Goal: Information Seeking & Learning: Learn about a topic

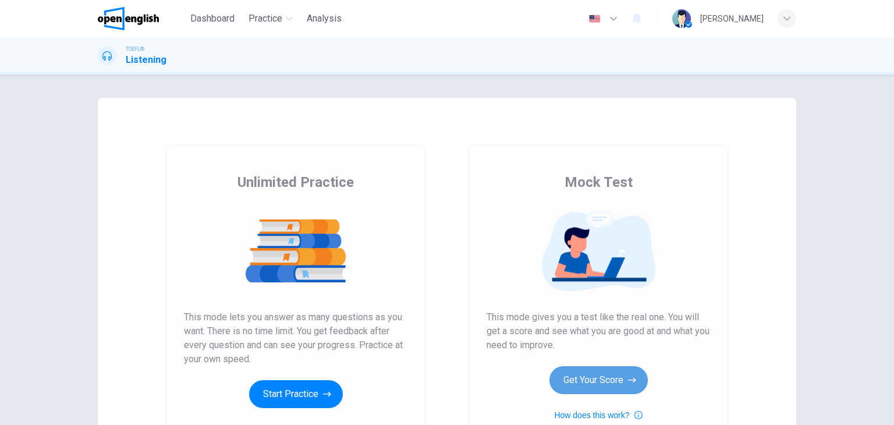
click at [598, 370] on button "Get Your Score" at bounding box center [598, 380] width 98 height 28
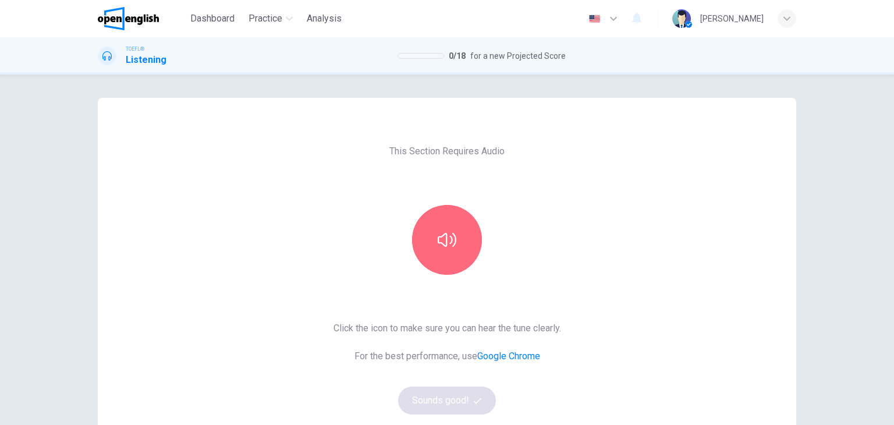
click at [438, 236] on icon "button" at bounding box center [447, 240] width 19 height 14
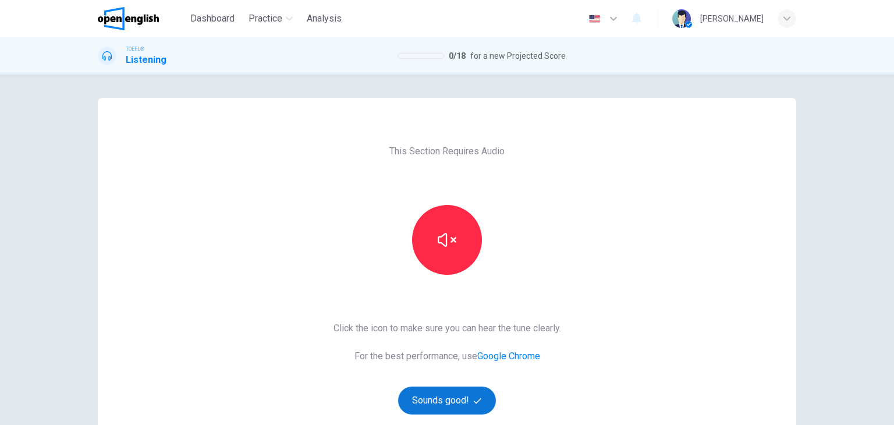
click at [442, 406] on button "Sounds good!" at bounding box center [447, 400] width 98 height 28
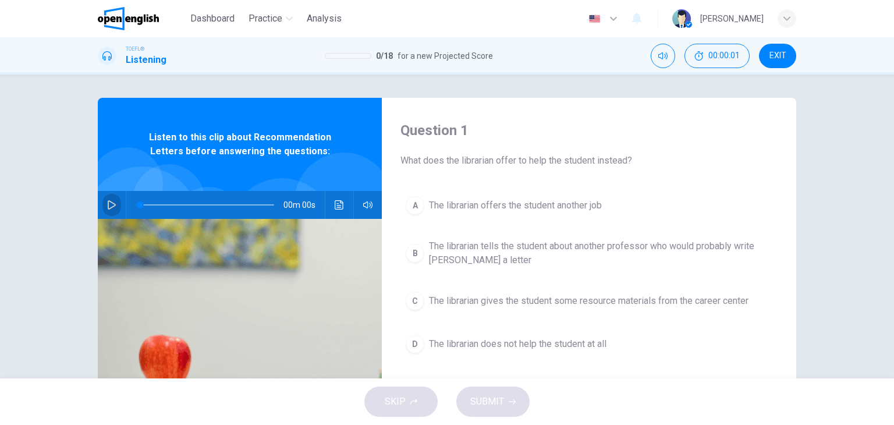
click at [109, 201] on icon "button" at bounding box center [111, 204] width 9 height 9
click at [341, 204] on button "Click to see the audio transcription" at bounding box center [339, 205] width 19 height 28
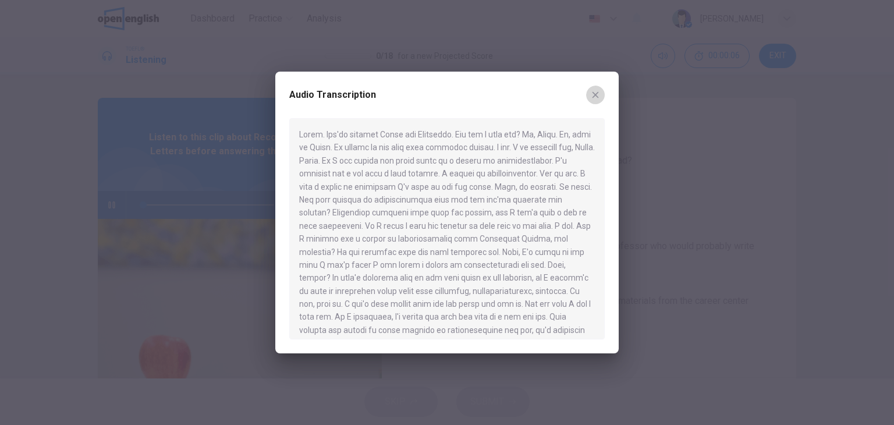
click at [591, 94] on icon "button" at bounding box center [595, 94] width 9 height 9
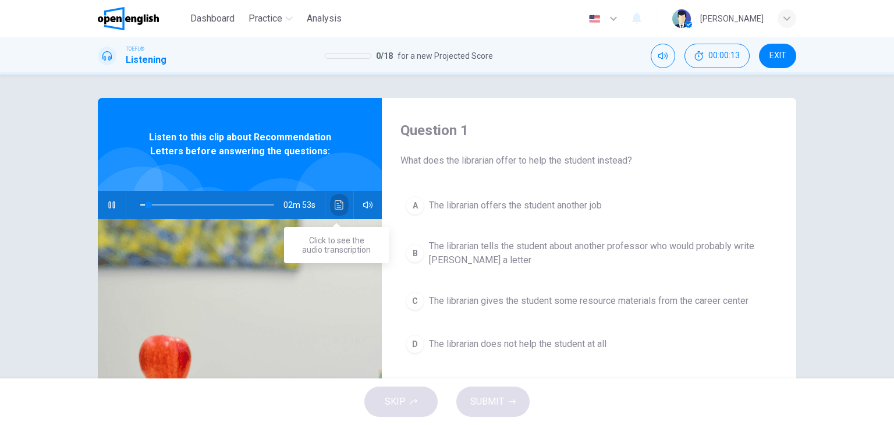
click at [338, 203] on icon "Click to see the audio transcription" at bounding box center [339, 204] width 9 height 9
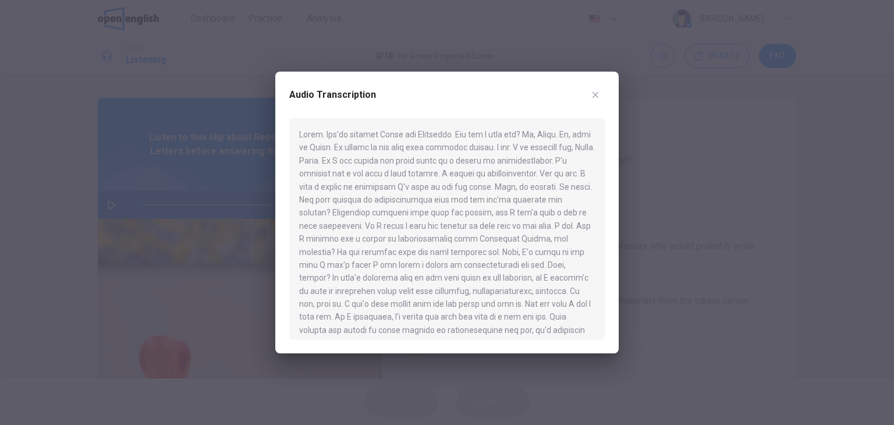
click at [297, 44] on div at bounding box center [447, 212] width 894 height 425
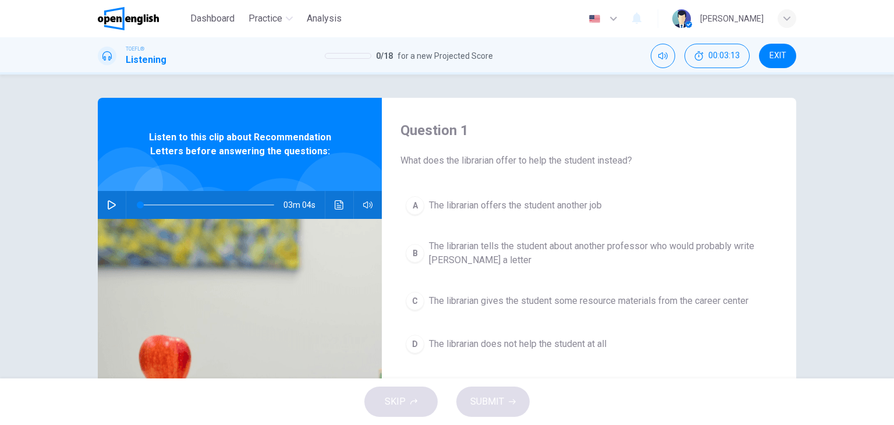
click at [109, 203] on icon "button" at bounding box center [111, 204] width 9 height 9
click at [338, 210] on button "Click to see the audio transcription" at bounding box center [339, 205] width 19 height 28
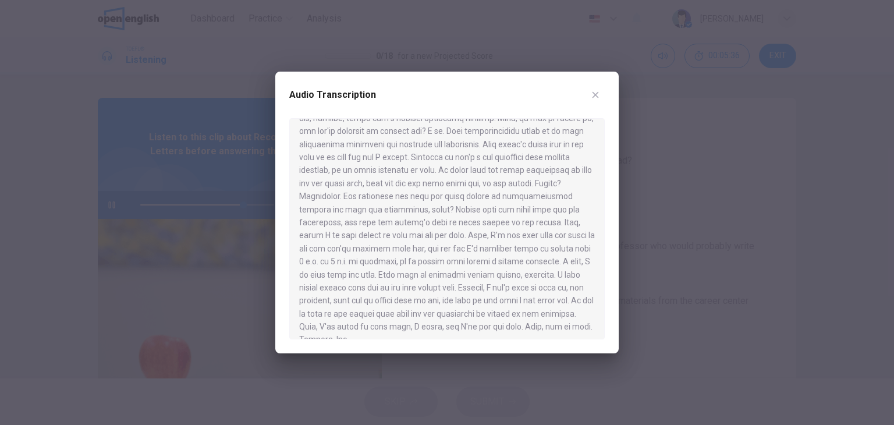
scroll to position [281, 0]
click at [594, 94] on icon "button" at bounding box center [595, 94] width 9 height 9
type input "*"
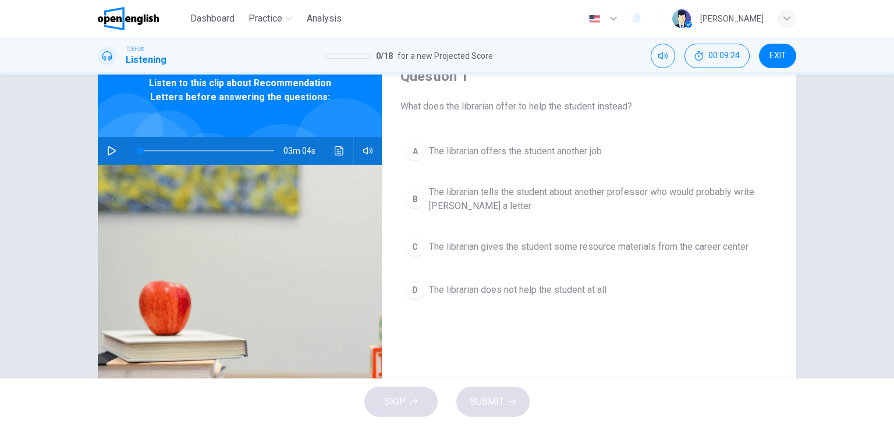
scroll to position [58, 0]
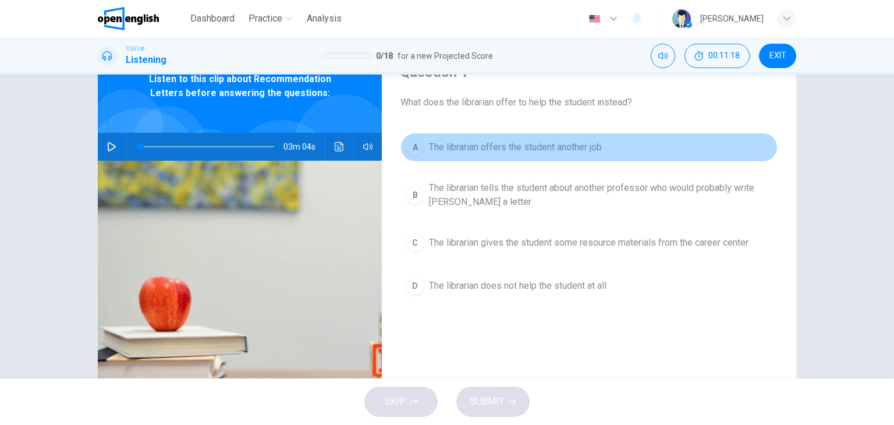
click at [538, 136] on button "A The librarian offers the student another job" at bounding box center [588, 147] width 377 height 29
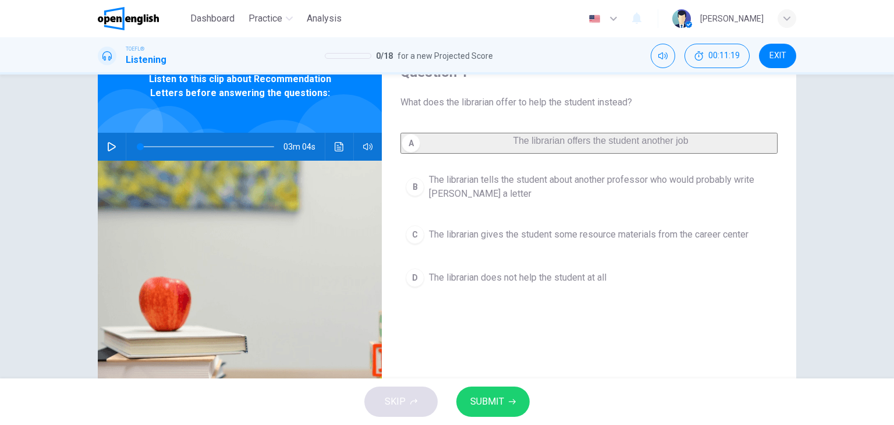
click at [508, 410] on button "SUBMIT" at bounding box center [492, 401] width 73 height 30
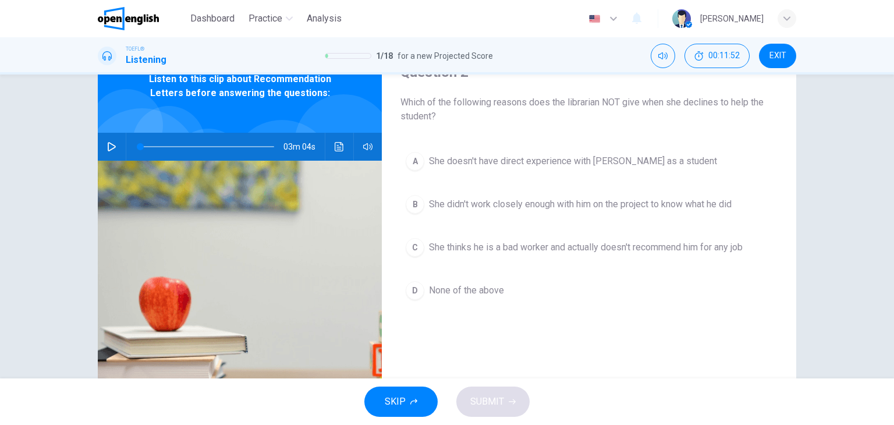
click at [712, 253] on span "She thinks he is a bad worker and actually doesn't recommend him for any job" at bounding box center [586, 247] width 314 height 14
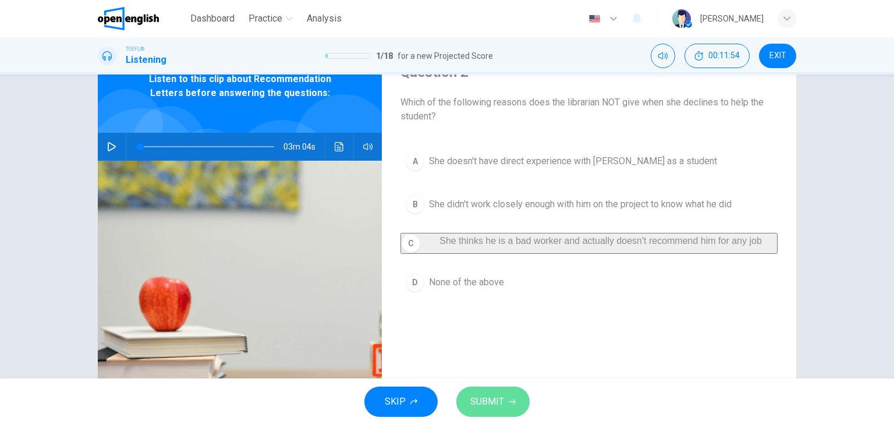
click at [491, 399] on span "SUBMIT" at bounding box center [487, 401] width 34 height 16
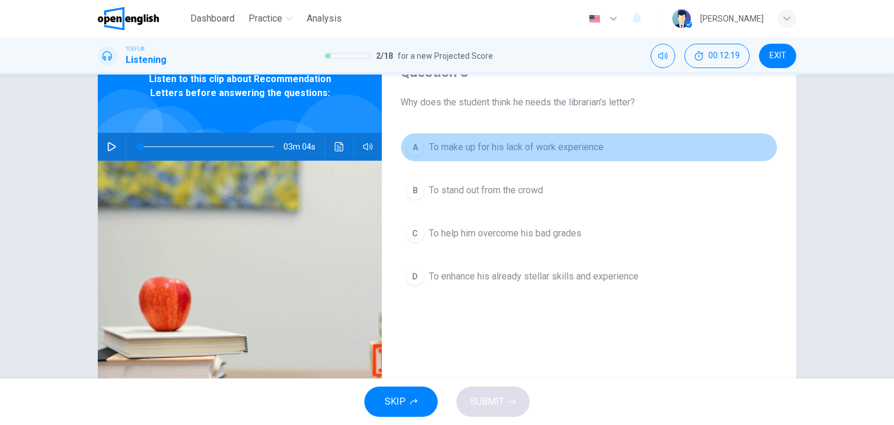
click at [560, 147] on span "To make up for his lack of work experience" at bounding box center [516, 147] width 175 height 14
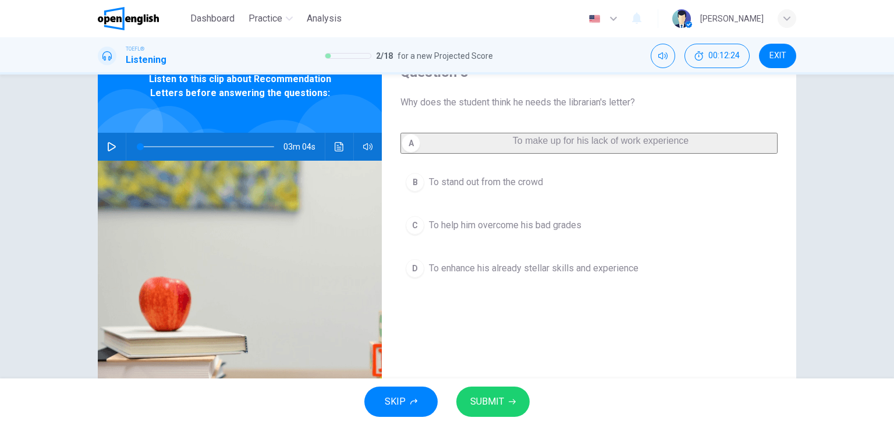
click at [495, 405] on span "SUBMIT" at bounding box center [487, 401] width 34 height 16
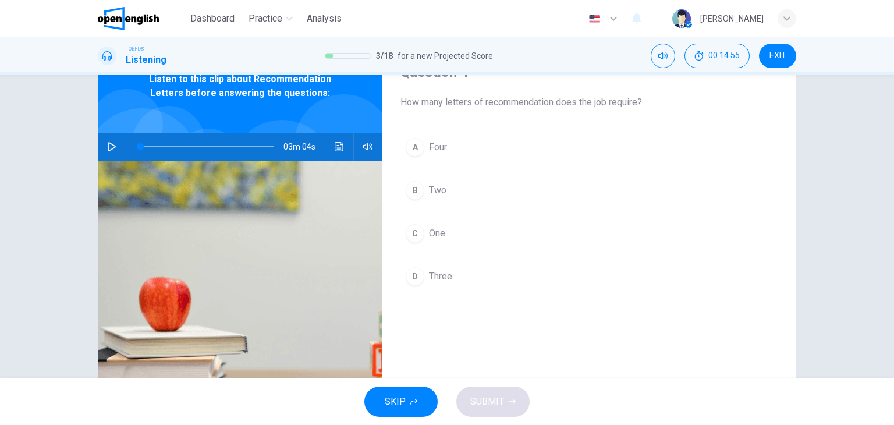
click at [438, 192] on span "Two" at bounding box center [437, 190] width 17 height 14
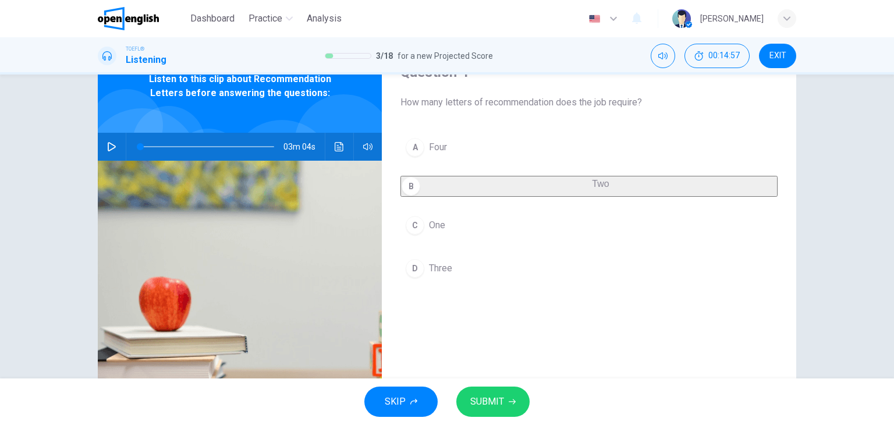
click at [454, 236] on button "C One" at bounding box center [588, 225] width 377 height 29
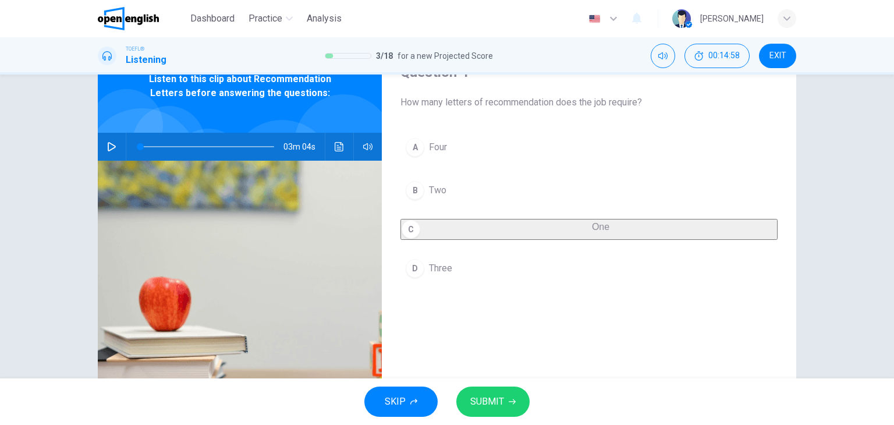
click at [501, 398] on span "SUBMIT" at bounding box center [487, 401] width 34 height 16
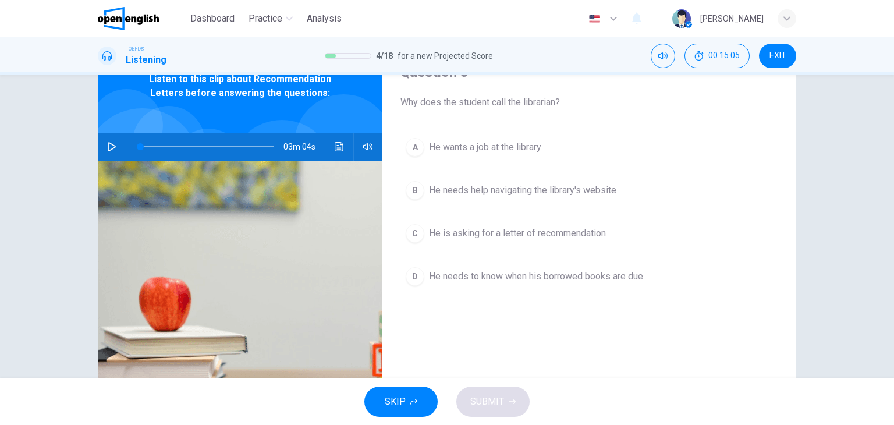
click at [582, 238] on span "He is asking for a letter of recommendation" at bounding box center [517, 233] width 177 height 14
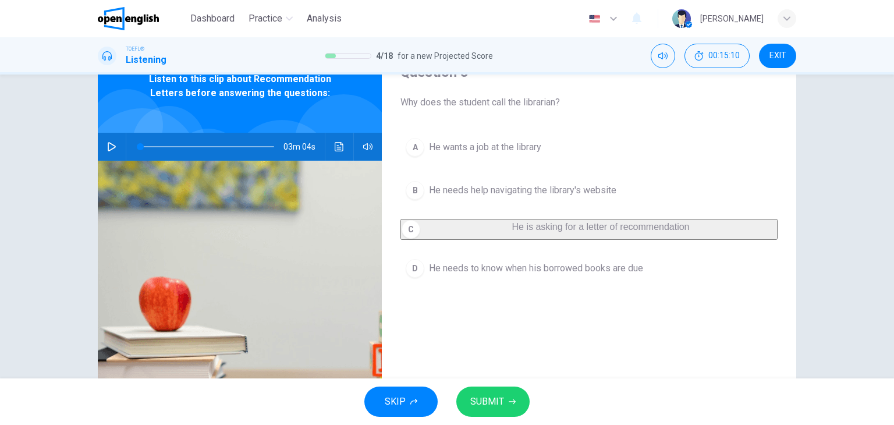
click at [510, 398] on icon "button" at bounding box center [512, 401] width 7 height 7
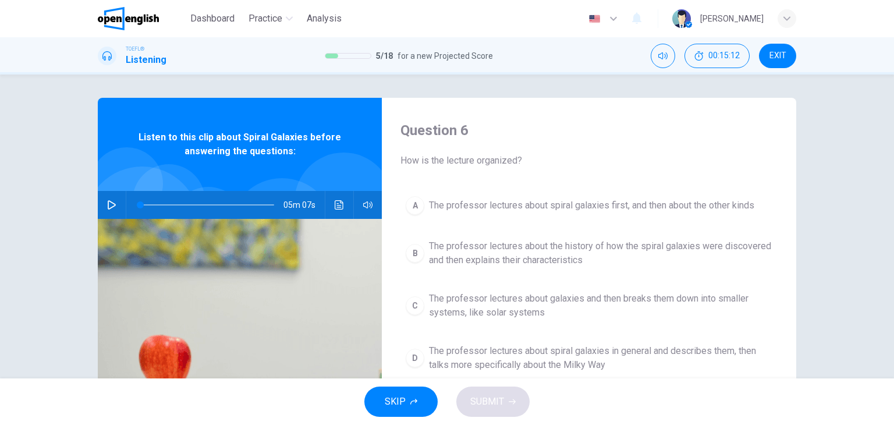
click at [102, 205] on button "button" at bounding box center [111, 205] width 19 height 28
click at [335, 204] on icon "Click to see the audio transcription" at bounding box center [339, 204] width 9 height 9
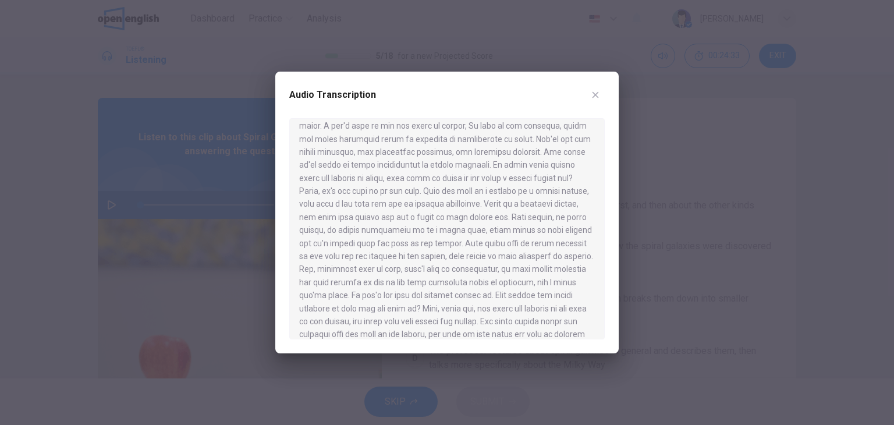
scroll to position [116, 0]
click at [593, 94] on icon "button" at bounding box center [595, 94] width 9 height 9
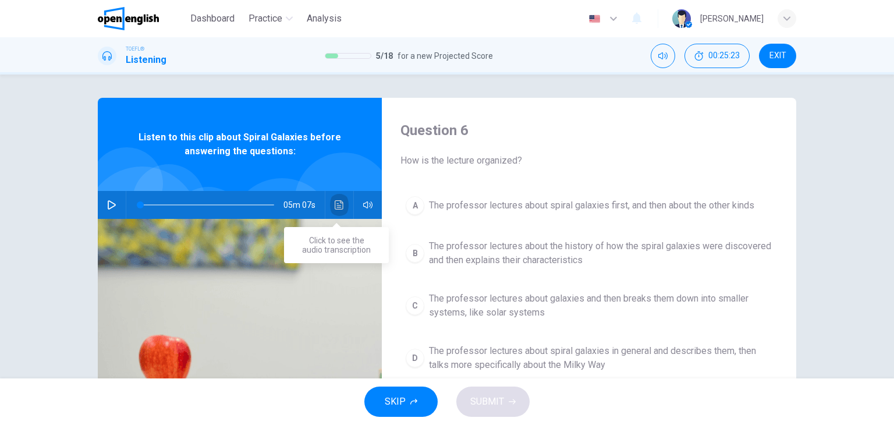
click at [342, 205] on button "Click to see the audio transcription" at bounding box center [339, 205] width 19 height 28
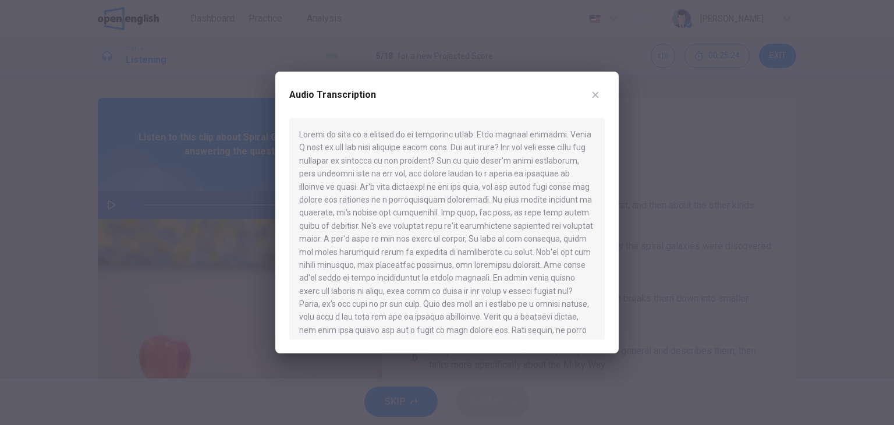
click at [116, 68] on div at bounding box center [447, 212] width 894 height 425
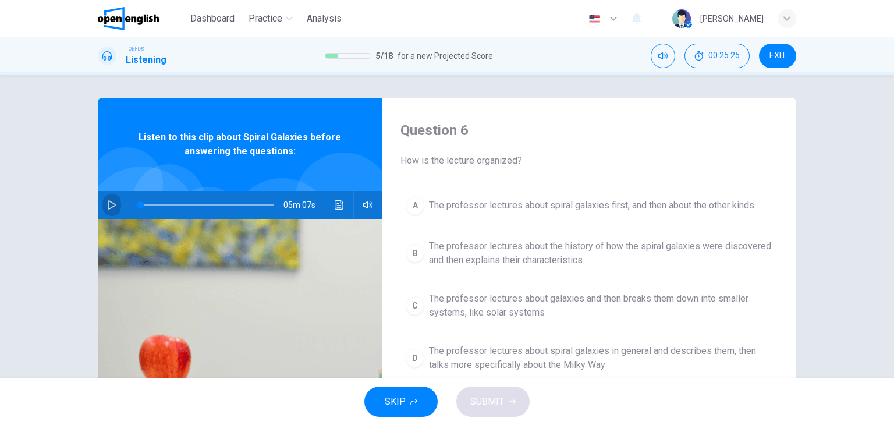
click at [111, 203] on icon "button" at bounding box center [112, 204] width 8 height 9
click at [335, 207] on icon "Click to see the audio transcription" at bounding box center [339, 204] width 9 height 9
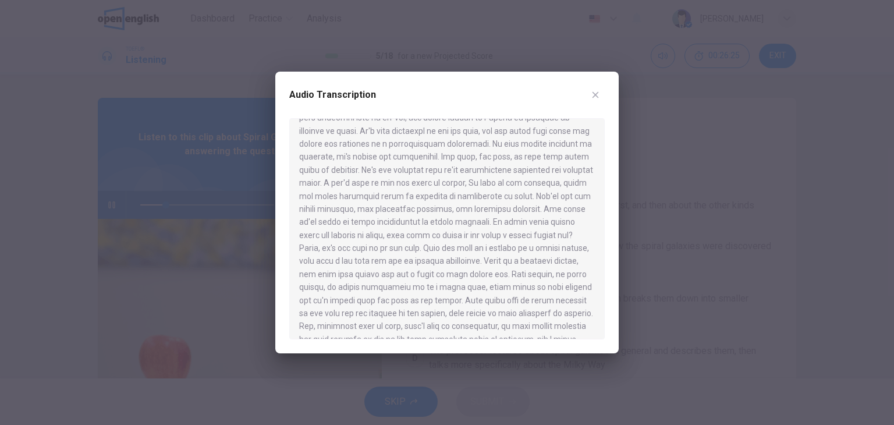
scroll to position [58, 0]
click at [52, 80] on div at bounding box center [447, 212] width 894 height 425
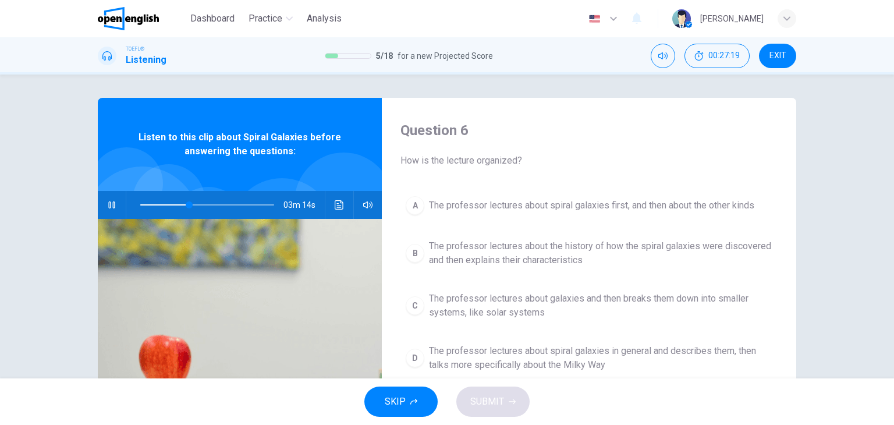
click at [113, 205] on icon "button" at bounding box center [111, 204] width 9 height 9
click at [108, 202] on icon "button" at bounding box center [112, 204] width 8 height 9
click at [335, 208] on icon "Click to see the audio transcription" at bounding box center [339, 204] width 9 height 9
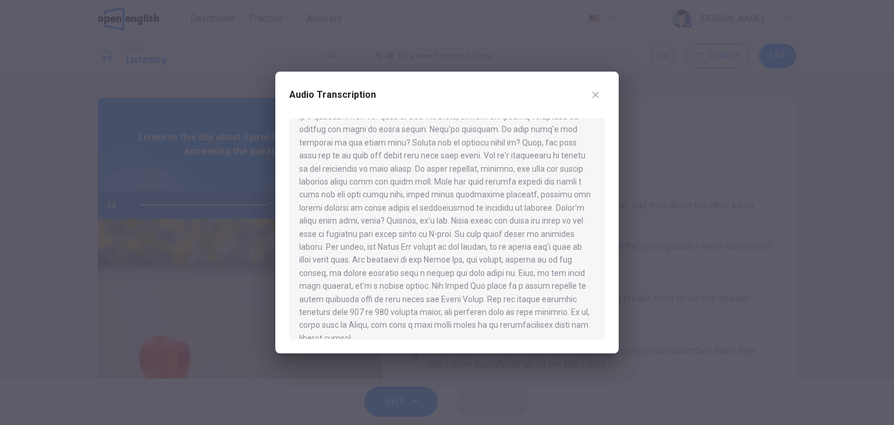
scroll to position [489, 0]
type input "*"
click at [590, 95] on button "button" at bounding box center [595, 95] width 19 height 19
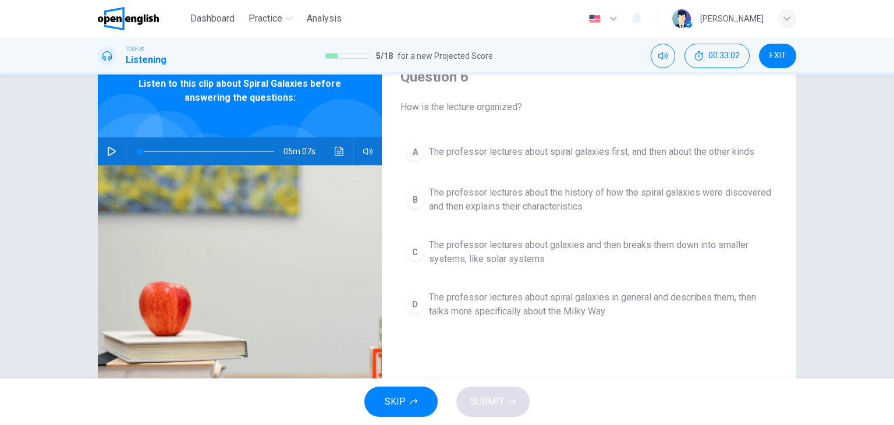
scroll to position [58, 0]
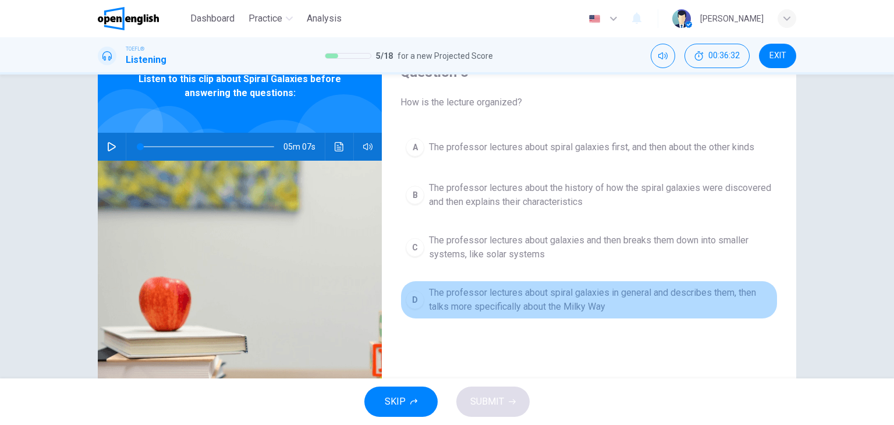
click at [638, 294] on span "The professor lectures about spiral galaxies in general and describes them, the…" at bounding box center [600, 300] width 343 height 28
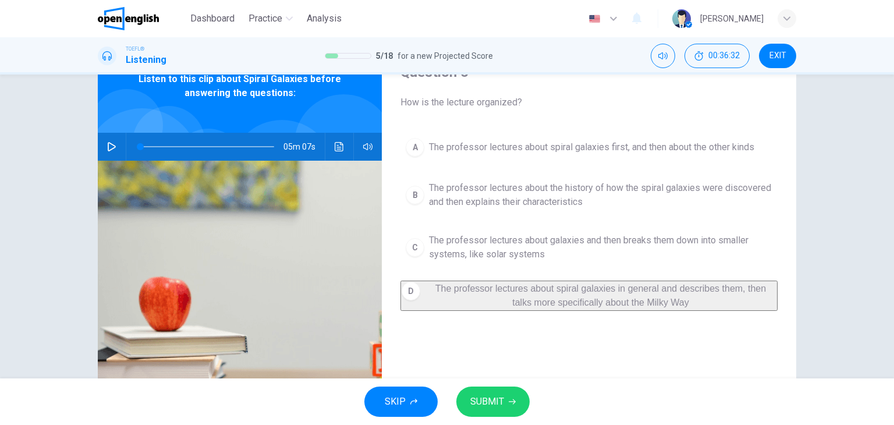
click at [503, 390] on button "SUBMIT" at bounding box center [492, 401] width 73 height 30
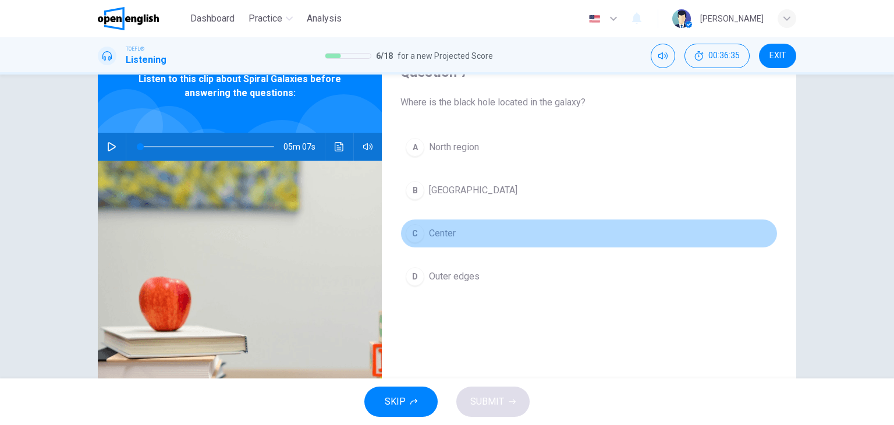
click at [463, 235] on button "C Center" at bounding box center [588, 233] width 377 height 29
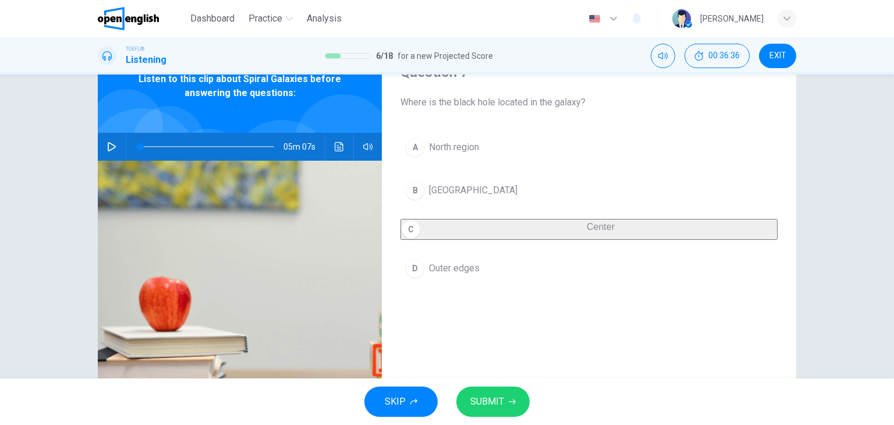
click at [487, 401] on span "SUBMIT" at bounding box center [487, 401] width 34 height 16
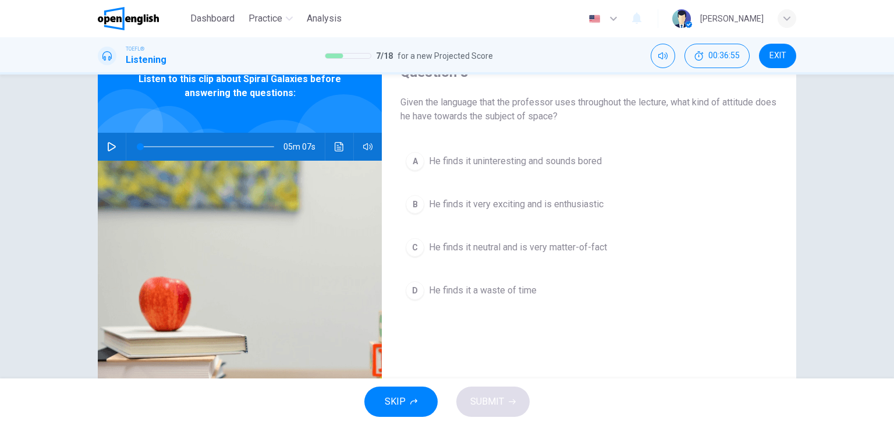
click at [598, 204] on span "He finds it very exciting and is enthusiastic" at bounding box center [516, 204] width 175 height 14
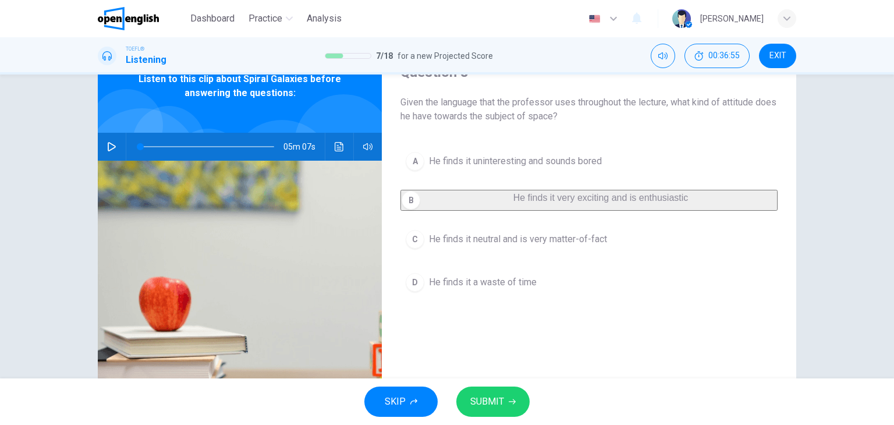
click at [503, 375] on div "Question 8 Given the language that the professor uses throughout the lecture, w…" at bounding box center [589, 242] width 414 height 405
click at [497, 398] on span "SUBMIT" at bounding box center [487, 401] width 34 height 16
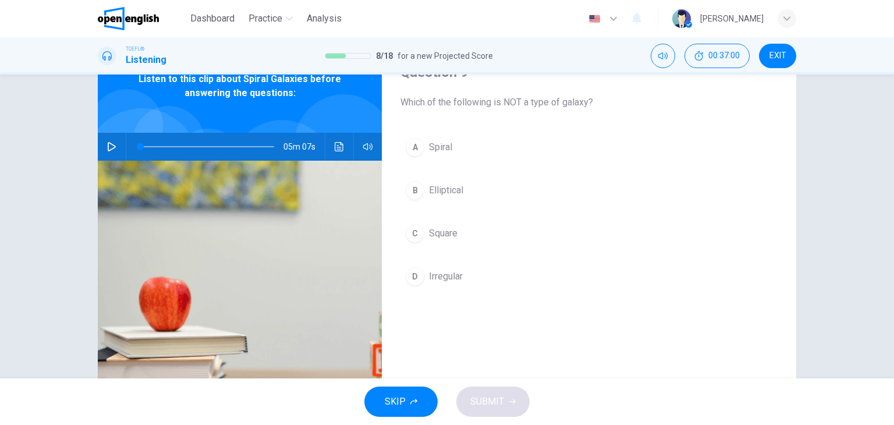
click at [429, 233] on span "Square" at bounding box center [443, 233] width 29 height 14
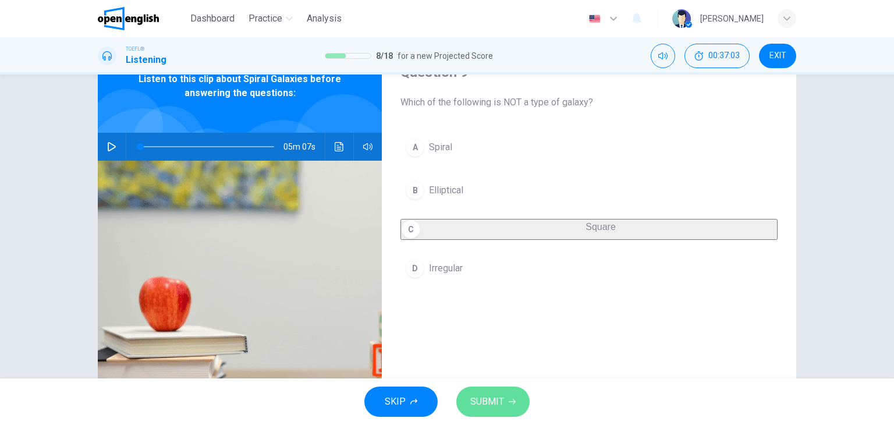
click at [496, 408] on span "SUBMIT" at bounding box center [487, 401] width 34 height 16
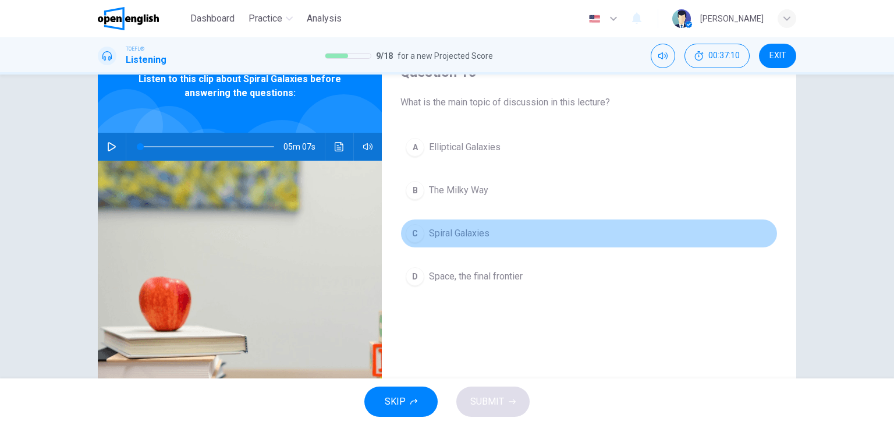
click at [457, 237] on span "Spiral Galaxies" at bounding box center [459, 233] width 61 height 14
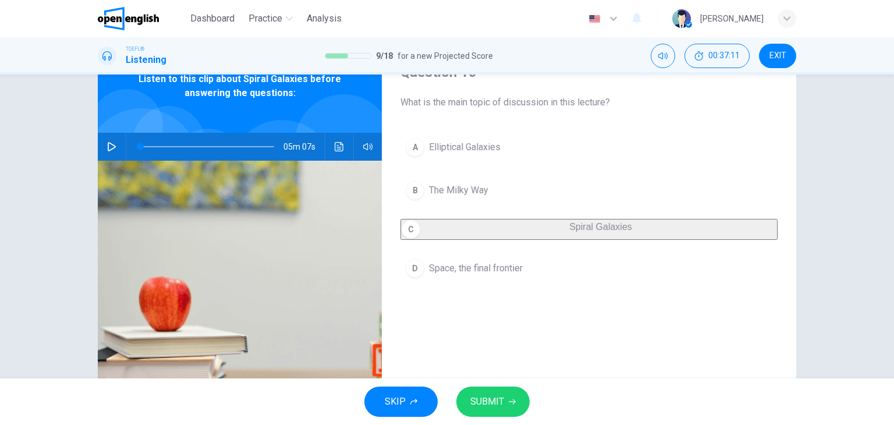
click at [499, 395] on span "SUBMIT" at bounding box center [487, 401] width 34 height 16
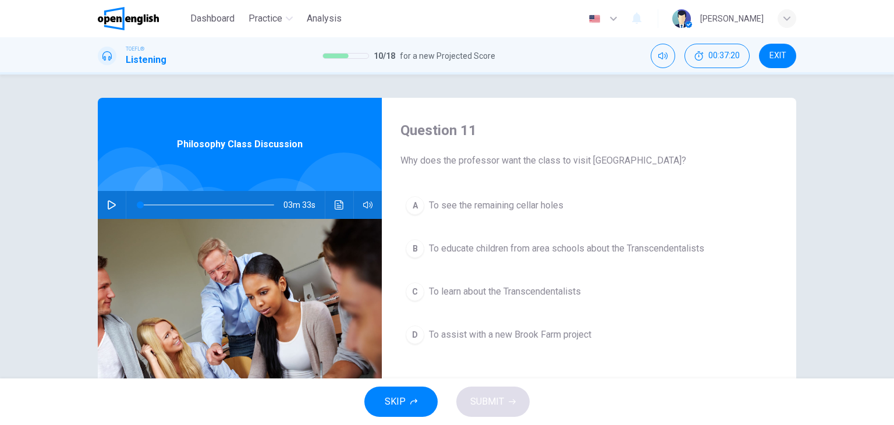
click at [110, 203] on icon "button" at bounding box center [111, 204] width 9 height 9
click at [336, 201] on icon "Click to see the audio transcription" at bounding box center [339, 204] width 9 height 9
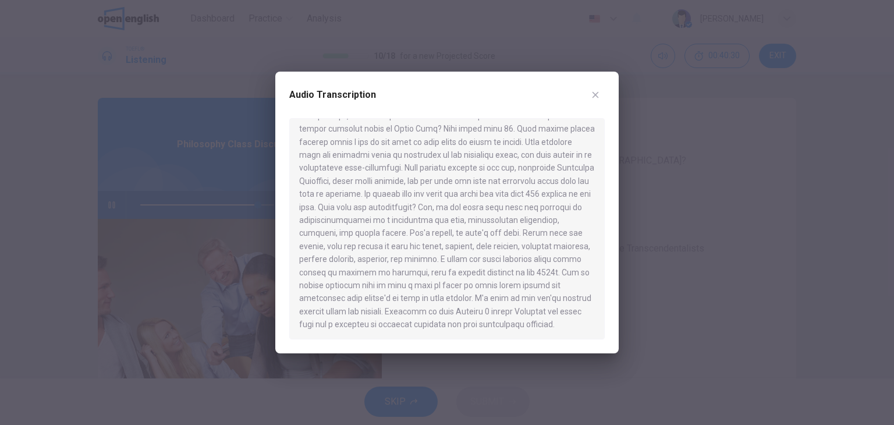
scroll to position [281, 0]
click at [601, 98] on button "button" at bounding box center [595, 95] width 19 height 19
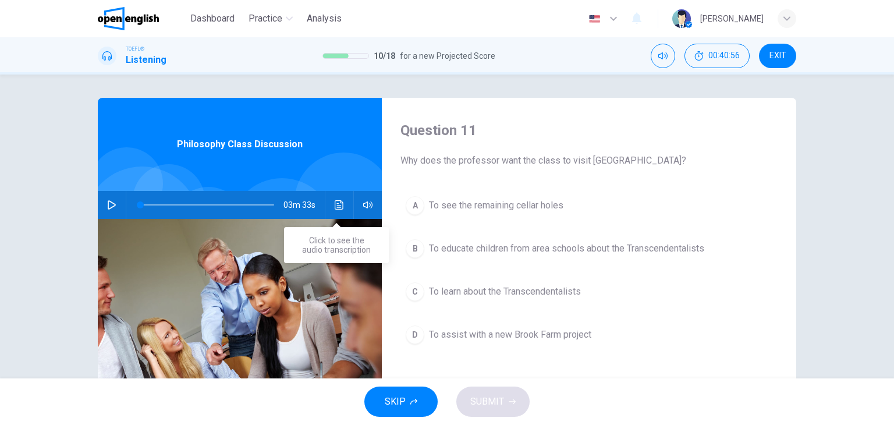
click at [336, 206] on icon "Click to see the audio transcription" at bounding box center [339, 204] width 9 height 9
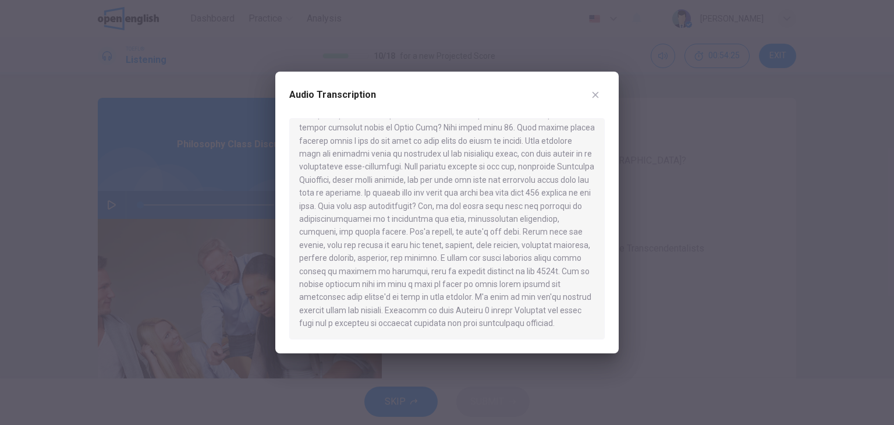
click at [598, 95] on icon "button" at bounding box center [595, 94] width 9 height 9
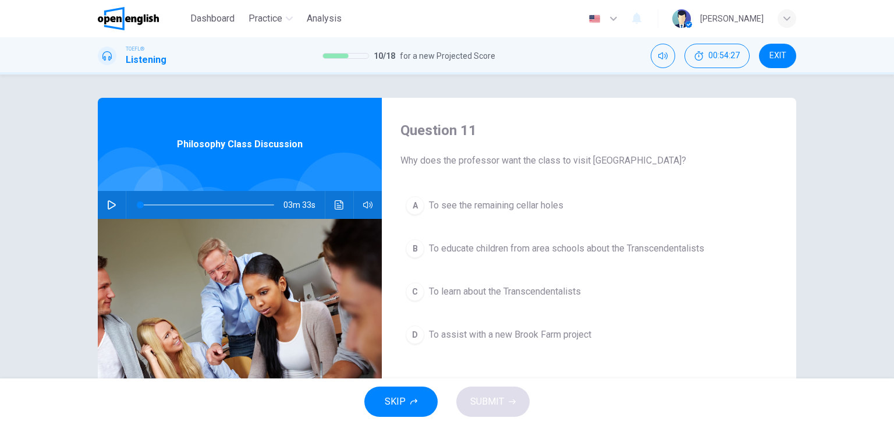
click at [111, 204] on icon "button" at bounding box center [111, 204] width 9 height 9
click at [335, 205] on icon "Click to see the audio transcription" at bounding box center [339, 204] width 9 height 9
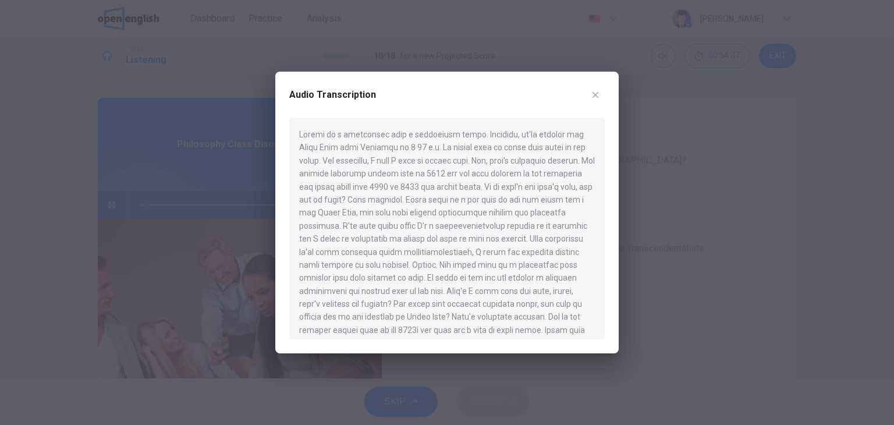
click at [594, 94] on icon "button" at bounding box center [595, 94] width 9 height 9
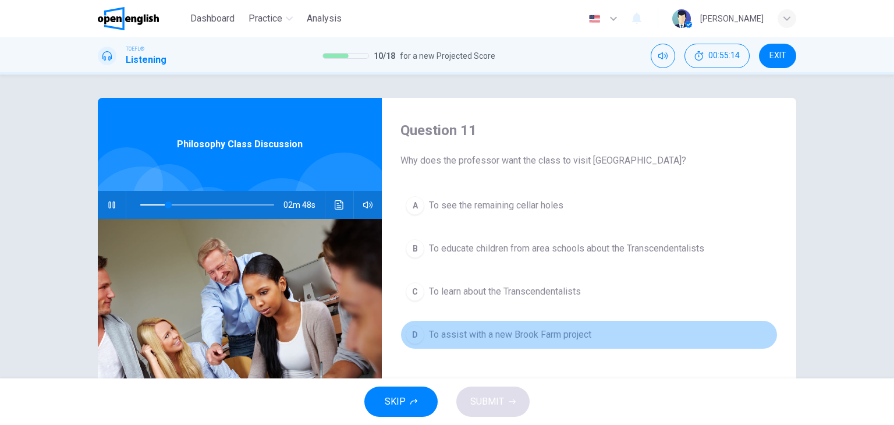
click at [579, 330] on span "To assist with a new Brook Farm project" at bounding box center [510, 335] width 162 height 14
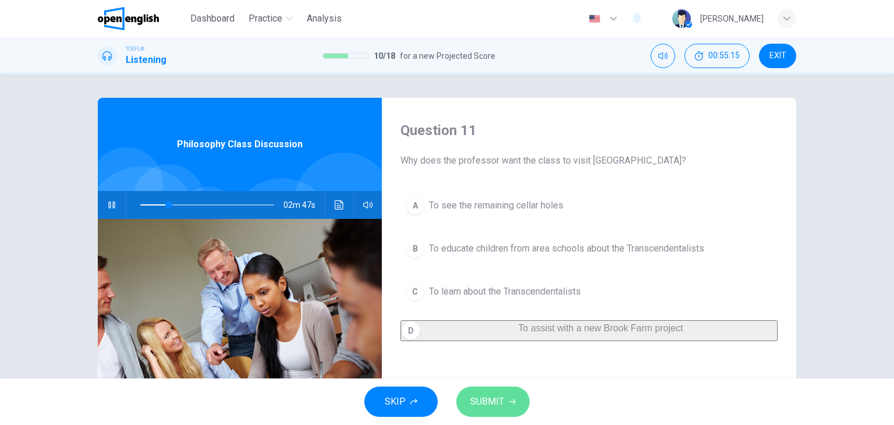
click at [501, 403] on span "SUBMIT" at bounding box center [487, 401] width 34 height 16
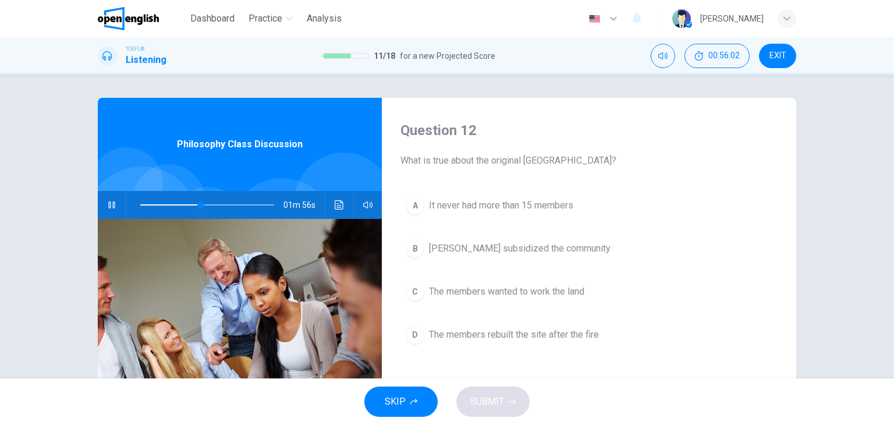
click at [512, 208] on span "It never had more than 15 members" at bounding box center [501, 205] width 144 height 14
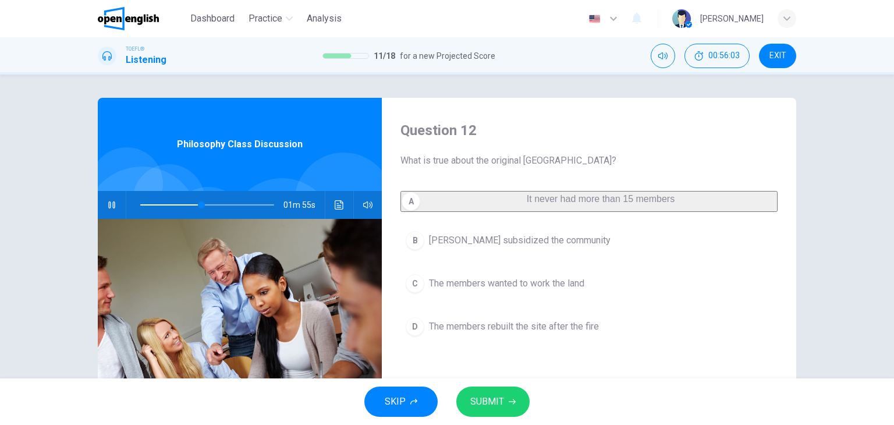
click at [524, 255] on button "B [PERSON_NAME] subsidized the community" at bounding box center [588, 240] width 377 height 29
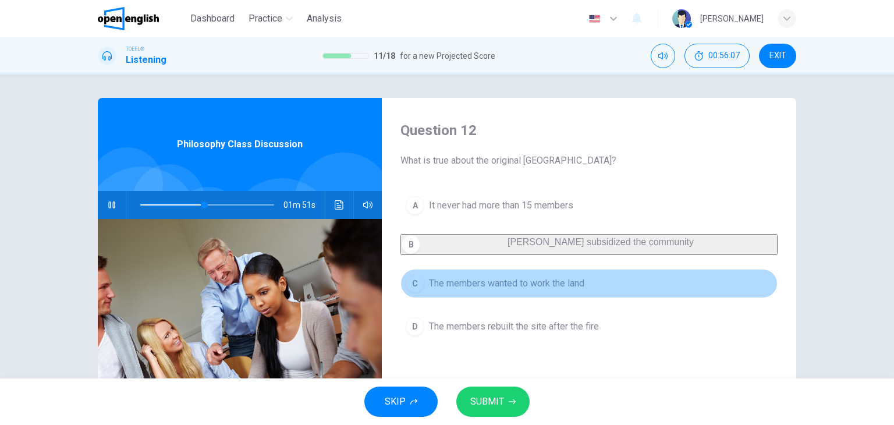
click at [563, 290] on span "The members wanted to work the land" at bounding box center [506, 283] width 155 height 14
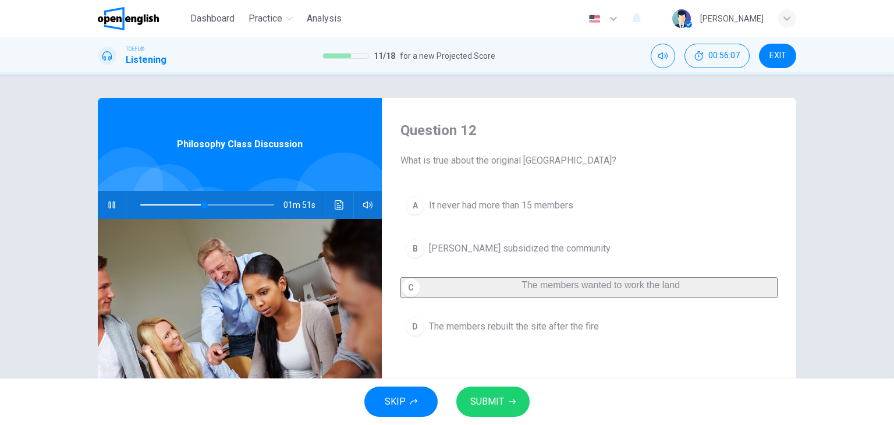
click at [510, 389] on button "SUBMIT" at bounding box center [492, 401] width 73 height 30
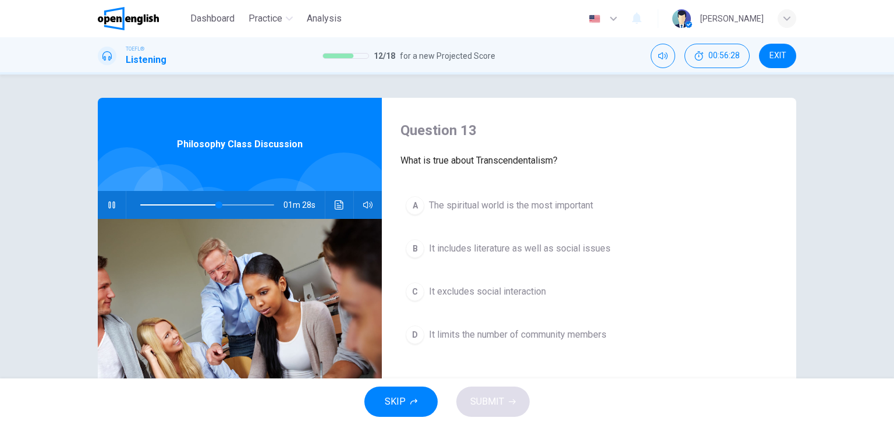
click at [499, 249] on span "It includes literature as well as social issues" at bounding box center [520, 249] width 182 height 14
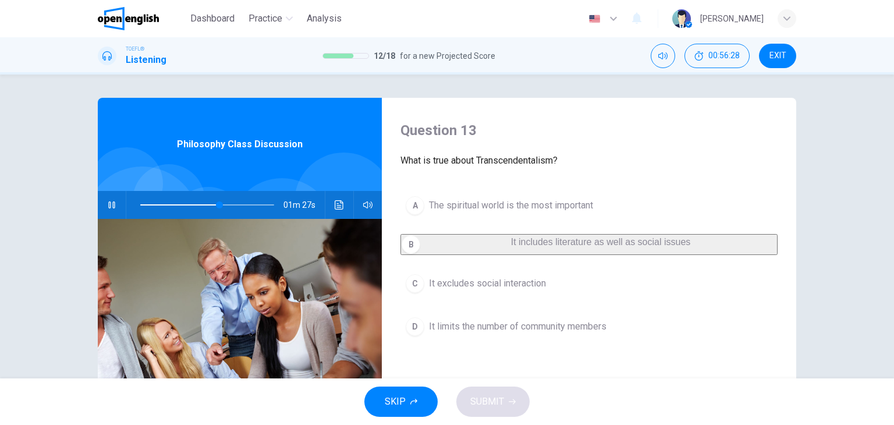
click at [505, 396] on div "SKIP SUBMIT" at bounding box center [447, 401] width 894 height 47
click at [496, 289] on span "It excludes social interaction" at bounding box center [487, 283] width 117 height 14
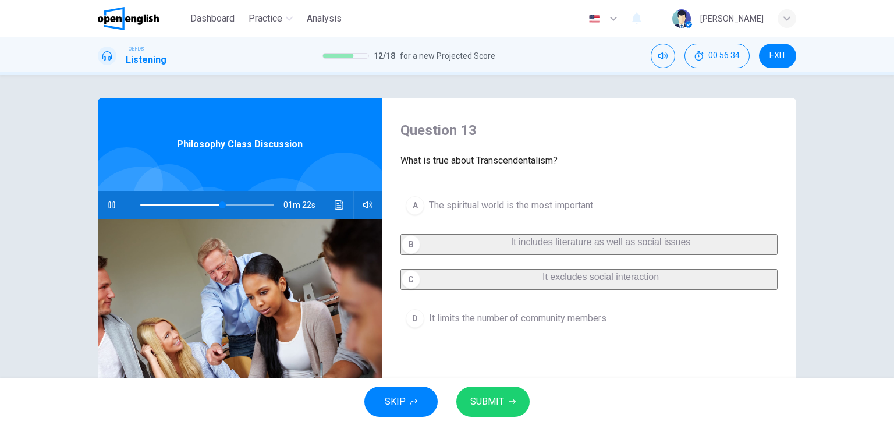
click at [491, 399] on span "SUBMIT" at bounding box center [487, 401] width 34 height 16
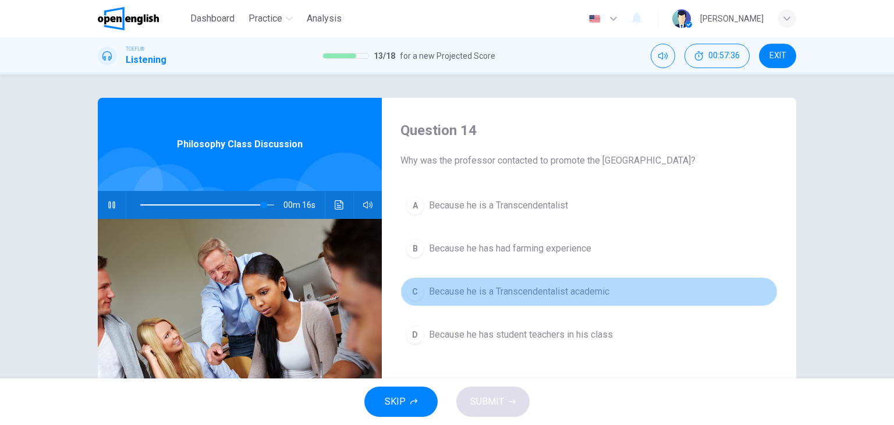
click at [538, 290] on span "Because he is a Transcendentalist academic" at bounding box center [519, 292] width 180 height 14
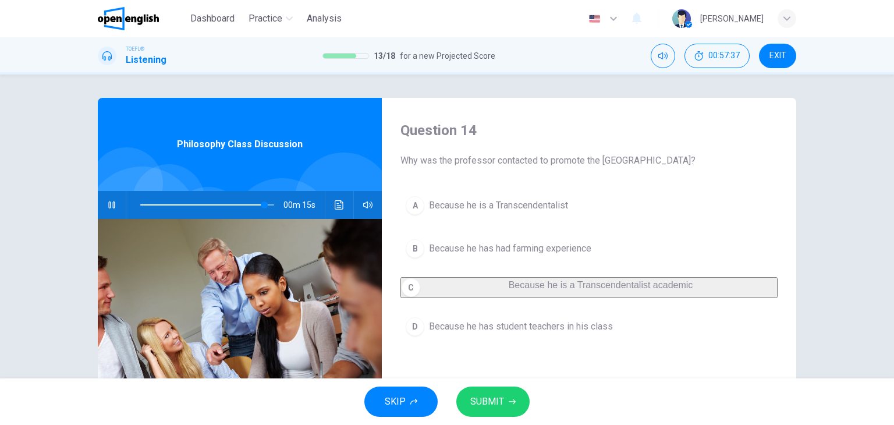
click at [487, 396] on span "SUBMIT" at bounding box center [487, 401] width 34 height 16
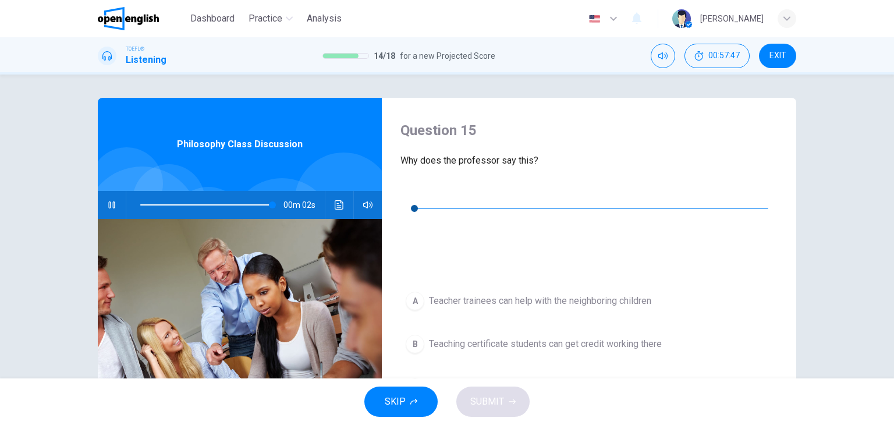
type input "**"
click at [412, 194] on icon "button" at bounding box center [409, 190] width 9 height 9
type input "*"
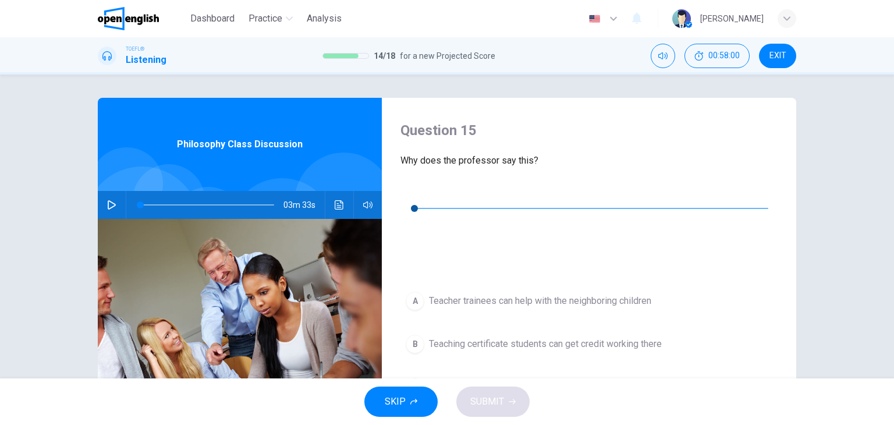
click at [414, 231] on icon "Click to see the audio transcription" at bounding box center [409, 235] width 9 height 9
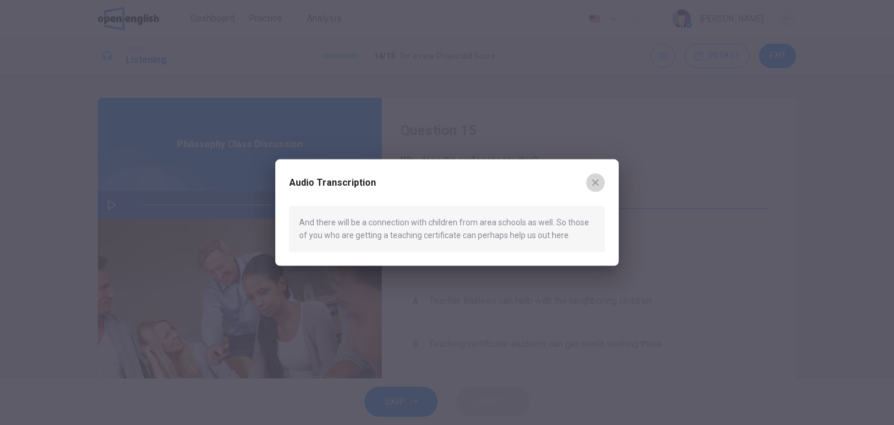
click at [598, 182] on icon "button" at bounding box center [595, 182] width 9 height 9
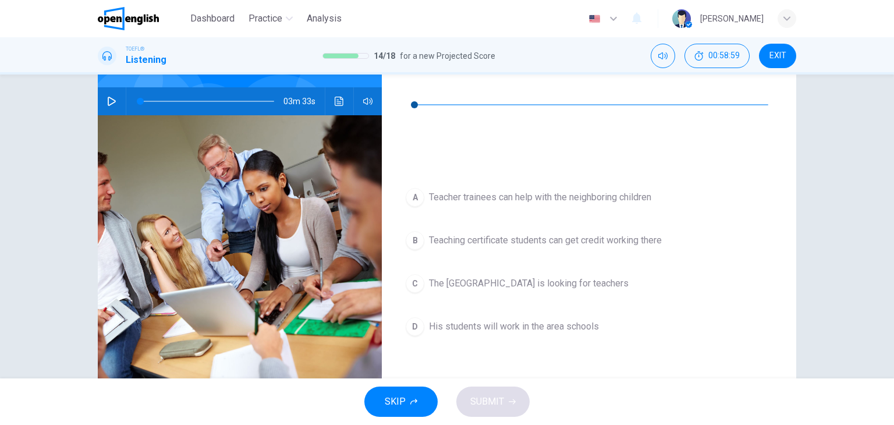
scroll to position [116, 0]
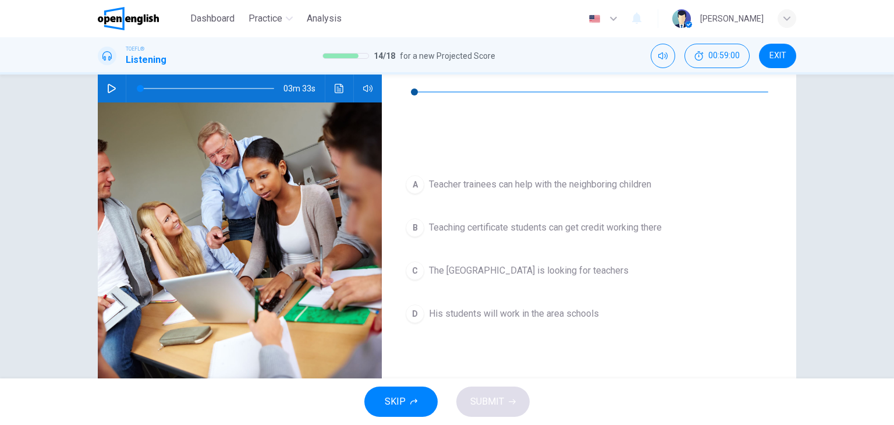
click at [556, 307] on span "His students will work in the area schools" at bounding box center [514, 314] width 170 height 14
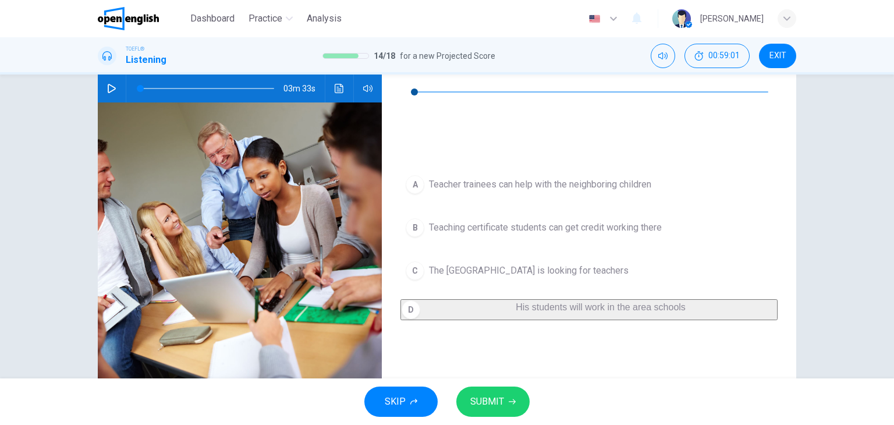
drag, startPoint x: 496, startPoint y: 396, endPoint x: 503, endPoint y: 393, distance: 8.1
click at [496, 397] on span "SUBMIT" at bounding box center [487, 401] width 34 height 16
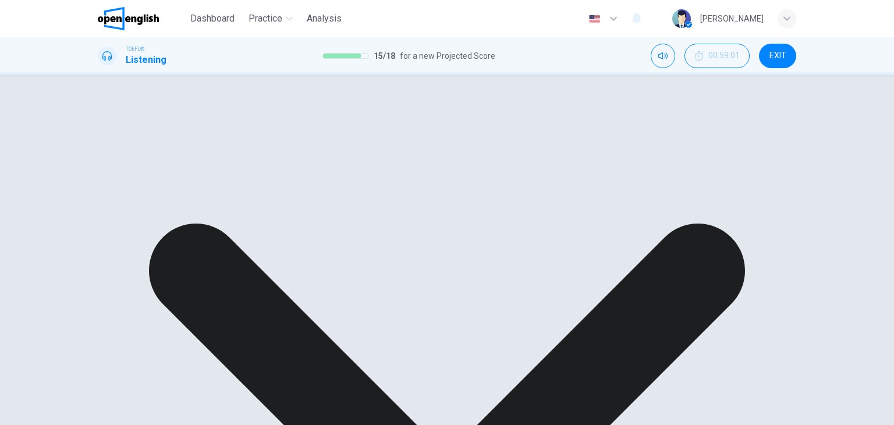
scroll to position [58, 0]
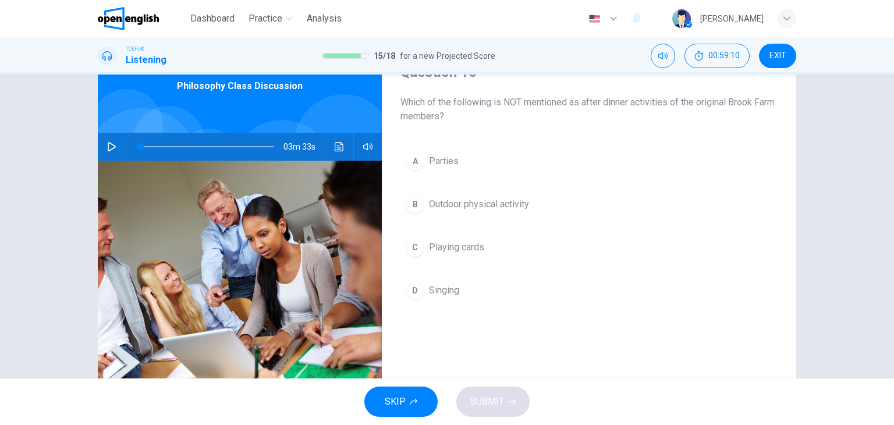
click at [469, 250] on span "Playing cards" at bounding box center [456, 247] width 55 height 14
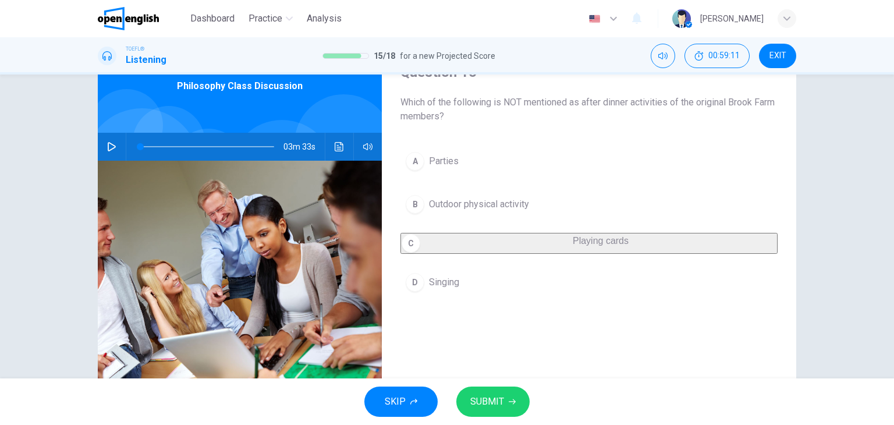
click at [507, 400] on button "SUBMIT" at bounding box center [492, 401] width 73 height 30
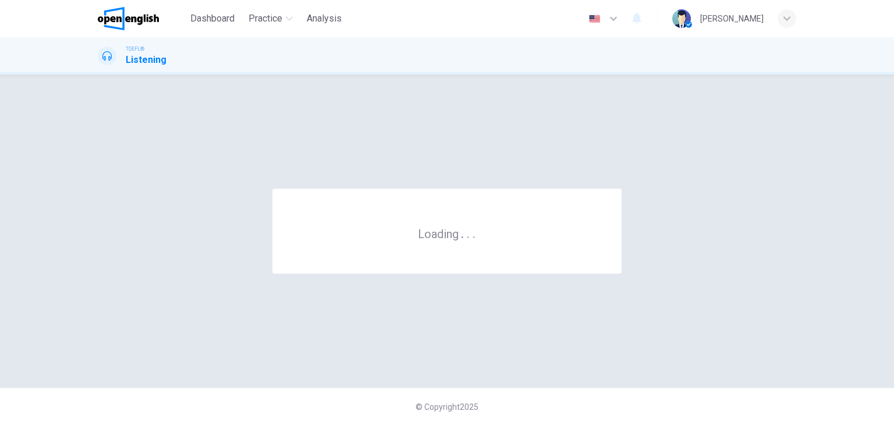
scroll to position [0, 0]
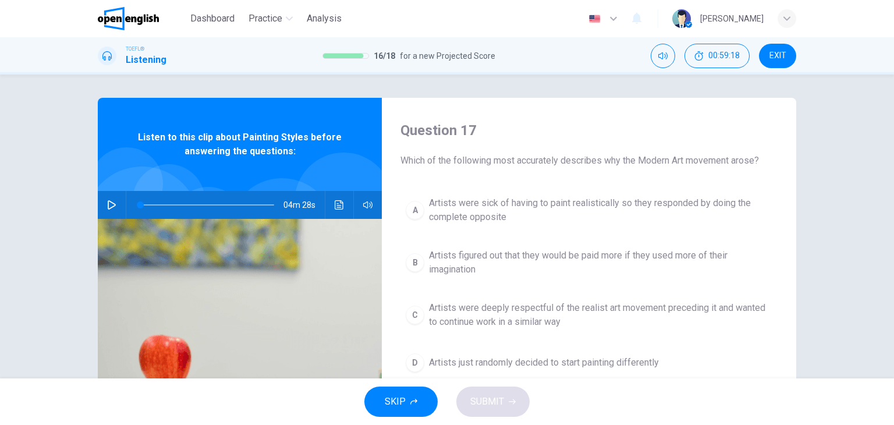
click at [109, 204] on icon "button" at bounding box center [111, 204] width 9 height 9
click at [338, 207] on icon "Click to see the audio transcription" at bounding box center [339, 204] width 9 height 9
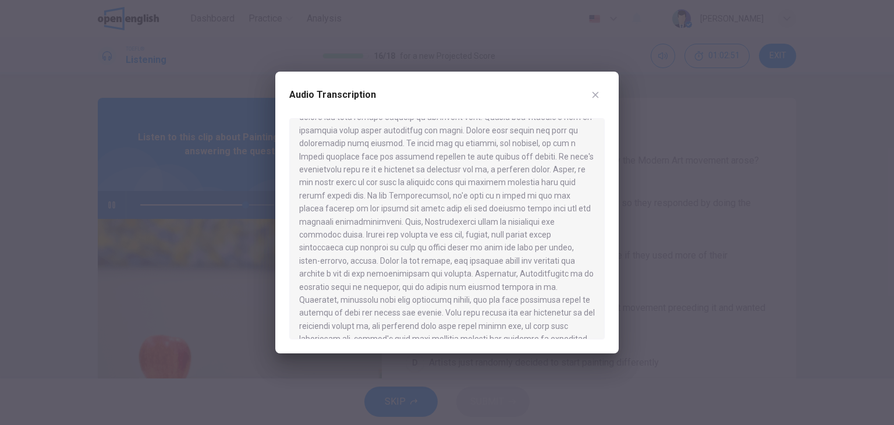
scroll to position [502, 0]
click at [864, 224] on div at bounding box center [447, 212] width 894 height 425
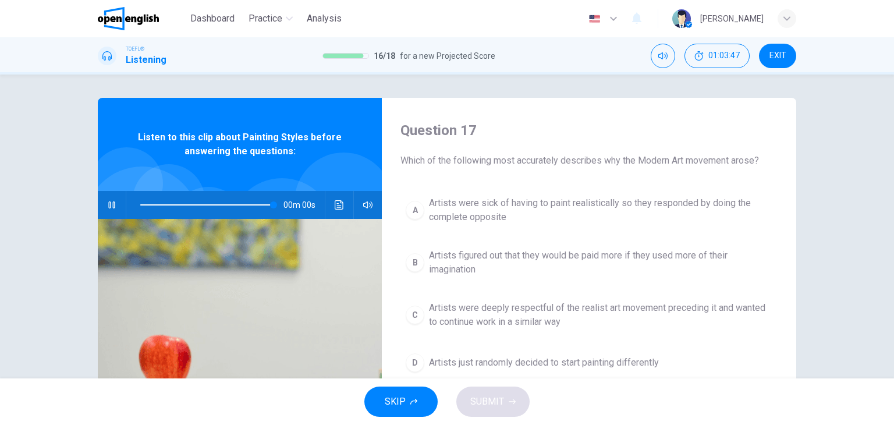
type input "*"
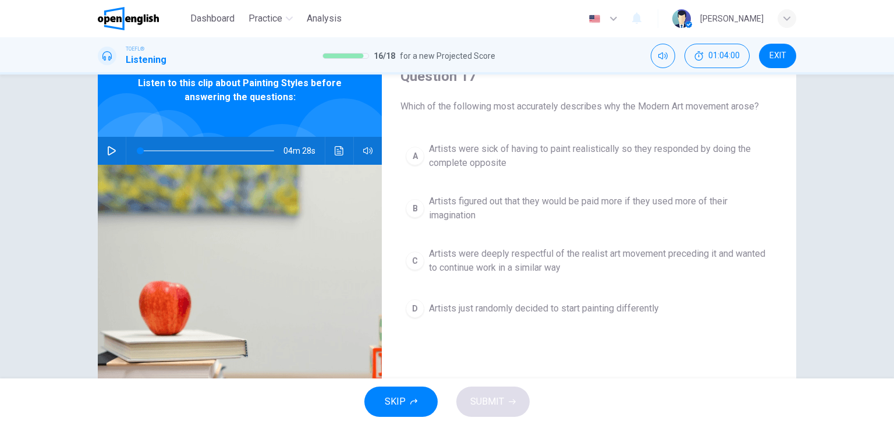
scroll to position [58, 0]
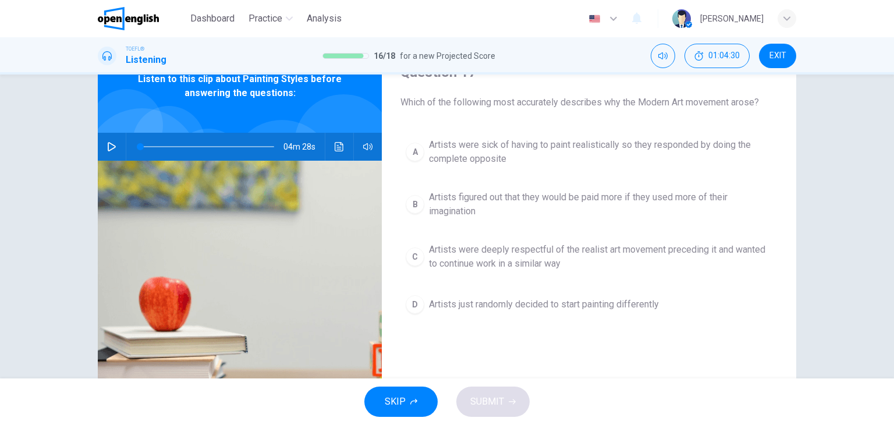
click at [594, 307] on span "Artists just randomly decided to start painting differently" at bounding box center [544, 304] width 230 height 14
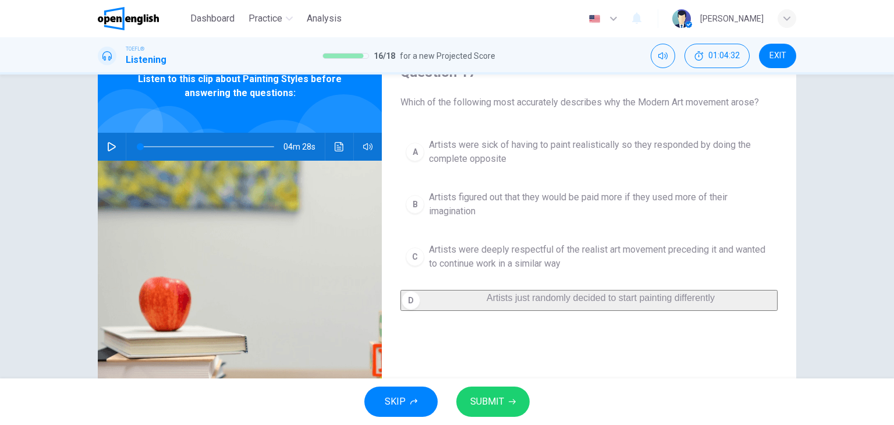
click at [467, 405] on button "SUBMIT" at bounding box center [492, 401] width 73 height 30
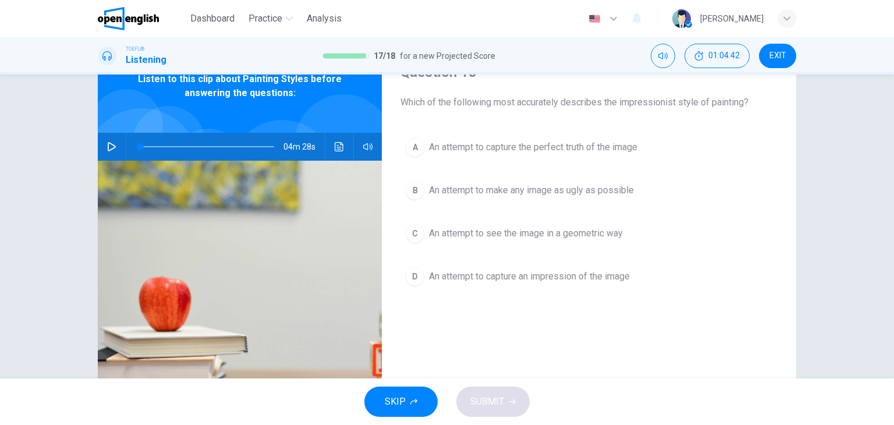
click at [516, 228] on span "An attempt to see the image in a geometric way" at bounding box center [526, 233] width 194 height 14
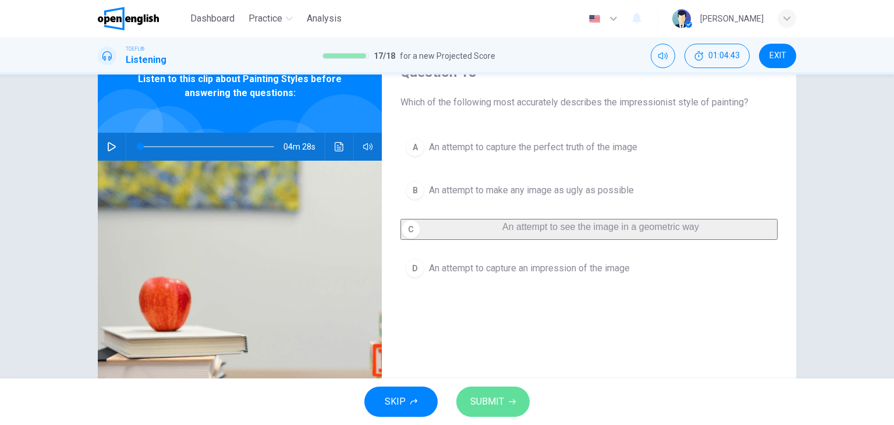
click at [517, 415] on button "SUBMIT" at bounding box center [492, 401] width 73 height 30
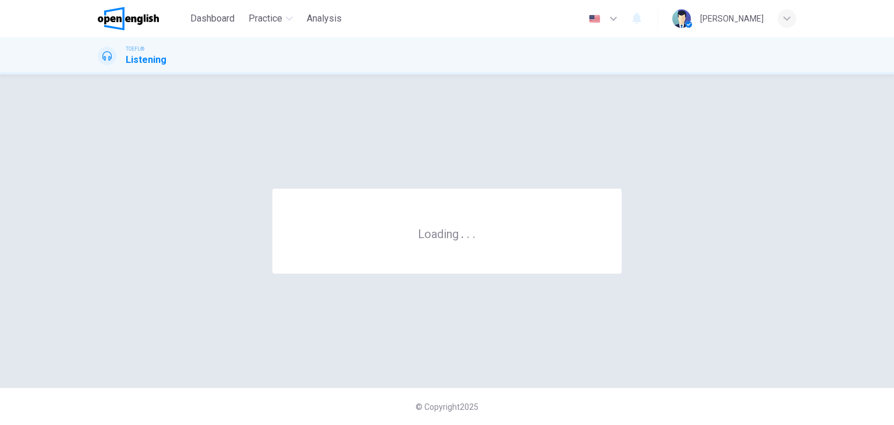
scroll to position [0, 0]
